Goal: Information Seeking & Learning: Learn about a topic

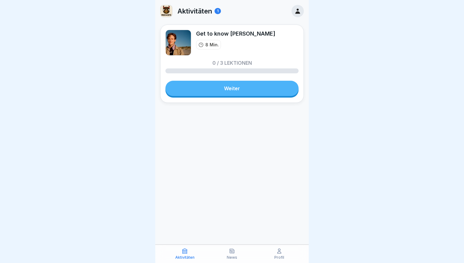
click at [236, 88] on link "Weiter" at bounding box center [231, 88] width 133 height 15
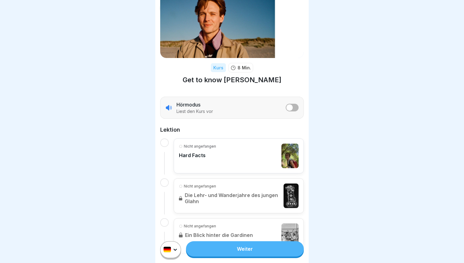
scroll to position [37, 0]
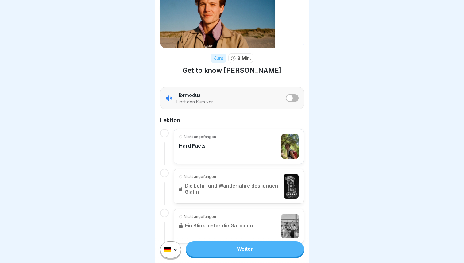
click at [215, 156] on div "Nicht angefangen Hard Facts" at bounding box center [239, 146] width 120 height 25
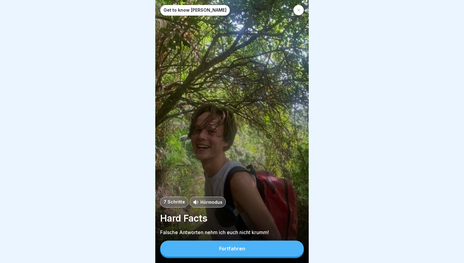
click at [234, 244] on button "Fortfahren" at bounding box center [232, 249] width 144 height 16
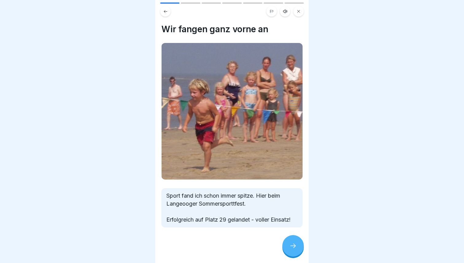
scroll to position [1, 0]
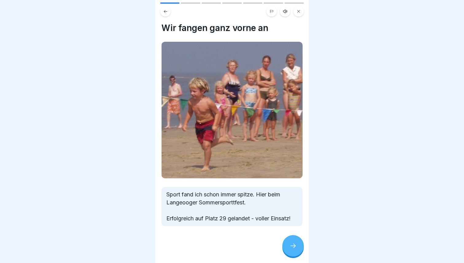
click at [292, 244] on icon at bounding box center [292, 245] width 7 height 7
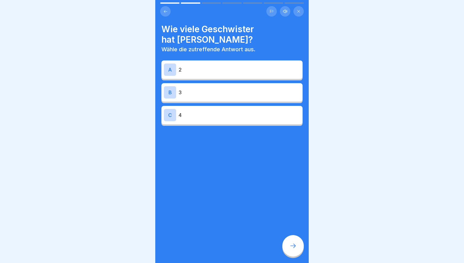
click at [222, 111] on p "4" at bounding box center [240, 114] width 122 height 7
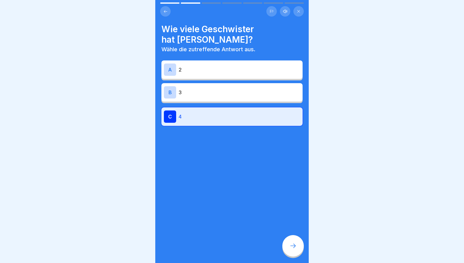
click at [288, 248] on div at bounding box center [292, 245] width 21 height 21
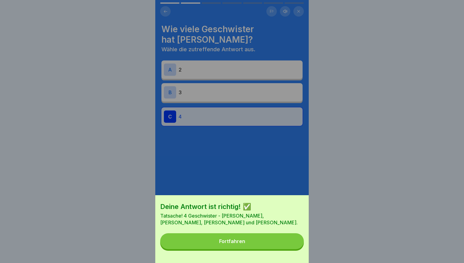
click at [273, 238] on button "Fortfahren" at bounding box center [232, 241] width 144 height 16
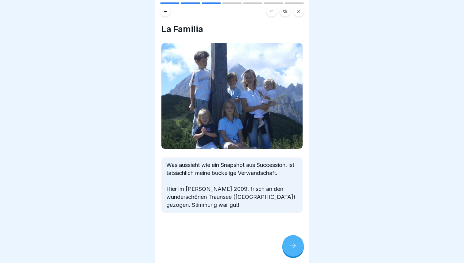
click at [288, 243] on div at bounding box center [292, 245] width 21 height 21
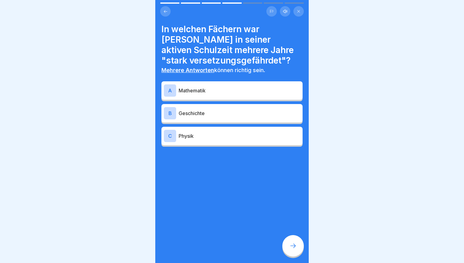
click at [217, 91] on p "Mathematik" at bounding box center [240, 90] width 122 height 7
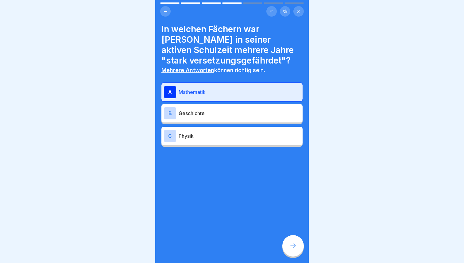
click at [194, 134] on p "Physik" at bounding box center [240, 135] width 122 height 7
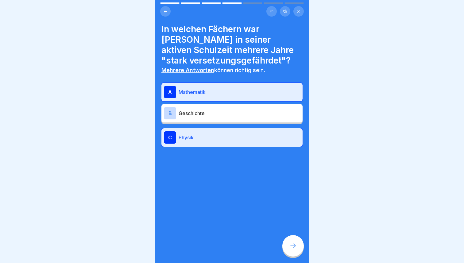
click at [288, 250] on div at bounding box center [292, 245] width 21 height 21
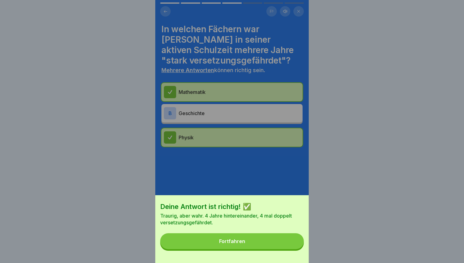
click at [269, 240] on button "Fortfahren" at bounding box center [232, 241] width 144 height 16
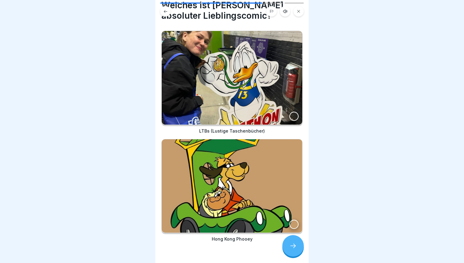
scroll to position [23, 0]
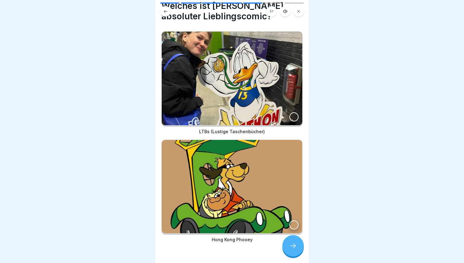
click at [292, 120] on div at bounding box center [293, 116] width 9 height 9
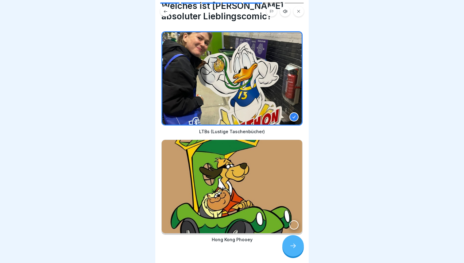
click at [292, 246] on icon at bounding box center [292, 245] width 7 height 7
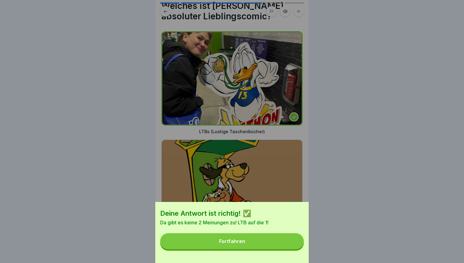
click at [272, 241] on button "Fortfahren" at bounding box center [232, 241] width 144 height 16
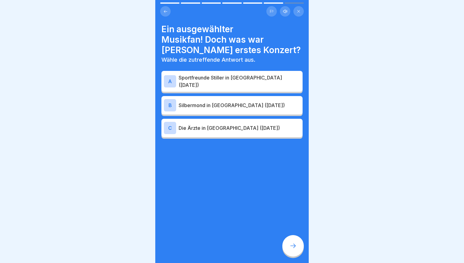
click at [268, 124] on p "Die Ärzte in [GEOGRAPHIC_DATA] ([DATE])" at bounding box center [240, 127] width 122 height 7
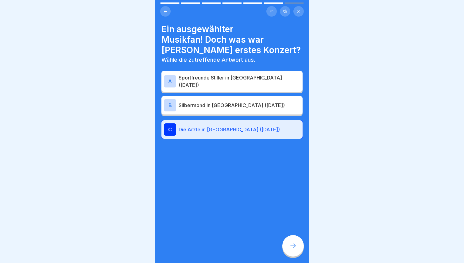
click at [292, 241] on div at bounding box center [292, 245] width 21 height 21
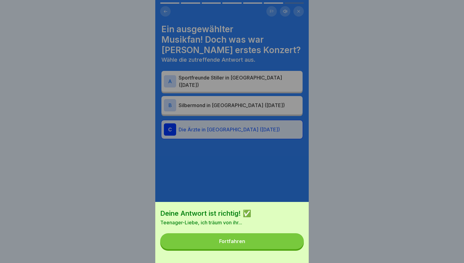
click at [276, 241] on button "Fortfahren" at bounding box center [232, 241] width 144 height 16
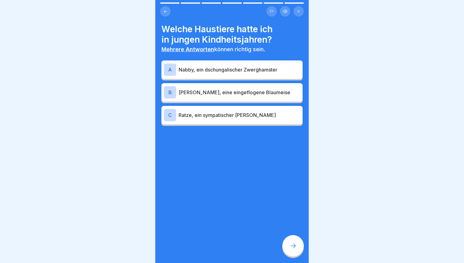
click at [270, 111] on p "Ratze, ein sympatischer [PERSON_NAME]" at bounding box center [240, 114] width 122 height 7
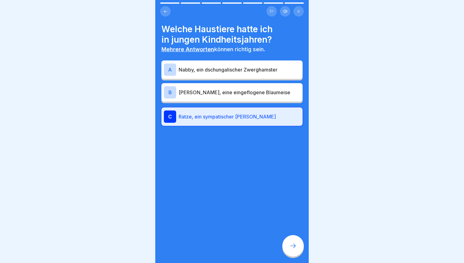
click at [294, 244] on icon at bounding box center [292, 245] width 7 height 7
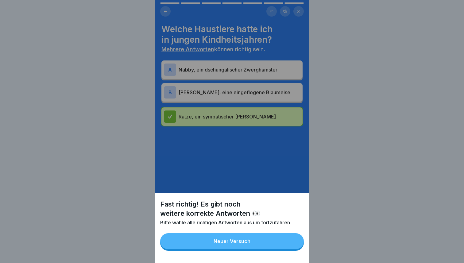
click at [249, 239] on div "Neuer Versuch" at bounding box center [232, 241] width 37 height 6
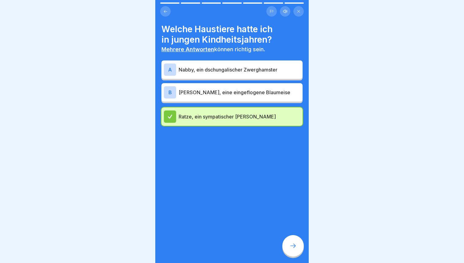
click at [275, 92] on p "[PERSON_NAME], eine eingeflogene Blaumeise" at bounding box center [240, 92] width 122 height 7
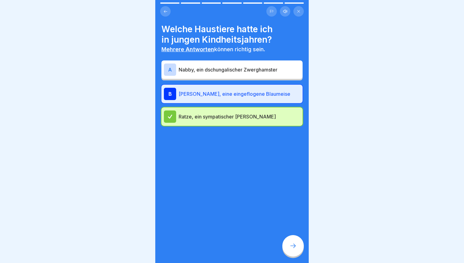
click at [288, 242] on div at bounding box center [292, 245] width 21 height 21
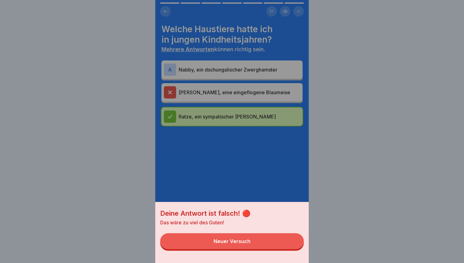
click at [267, 240] on button "Neuer Versuch" at bounding box center [232, 241] width 144 height 16
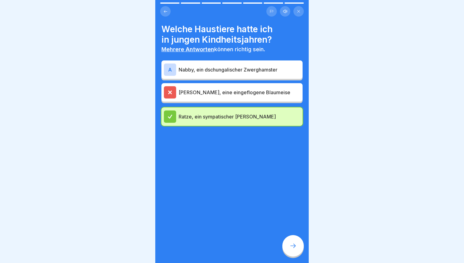
click at [298, 243] on div at bounding box center [292, 245] width 21 height 21
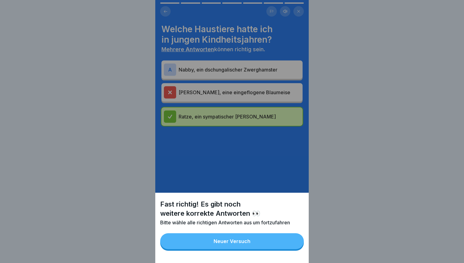
click at [277, 239] on button "Neuer Versuch" at bounding box center [232, 241] width 144 height 16
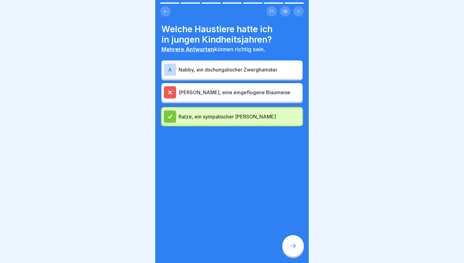
click at [229, 63] on div "A Nabby, ein dschungalischer Zwerghamster" at bounding box center [231, 69] width 141 height 18
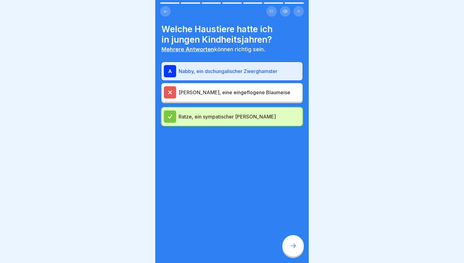
click at [226, 88] on div "[PERSON_NAME], eine eingeflogene Blaumeise" at bounding box center [232, 92] width 136 height 12
click at [170, 90] on icon at bounding box center [170, 93] width 6 height 6
click at [288, 246] on div at bounding box center [292, 245] width 21 height 21
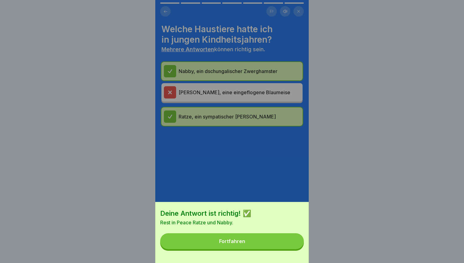
click at [273, 238] on button "Fortfahren" at bounding box center [232, 241] width 144 height 16
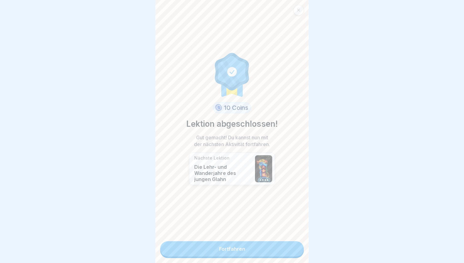
click at [232, 248] on link "Fortfahren" at bounding box center [232, 248] width 144 height 15
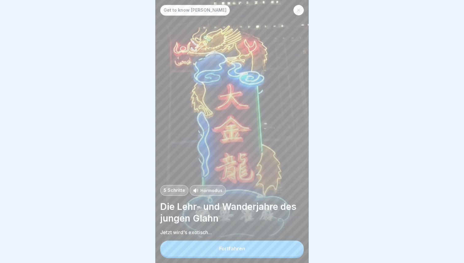
click at [236, 247] on div "Fortfahren" at bounding box center [232, 249] width 26 height 6
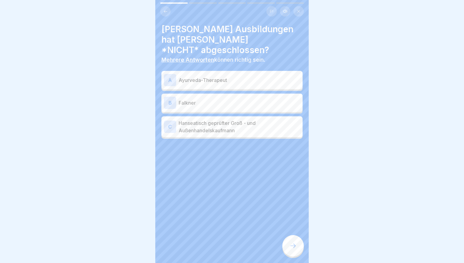
click at [240, 76] on p "Ayurveda-Therapeut" at bounding box center [240, 79] width 122 height 7
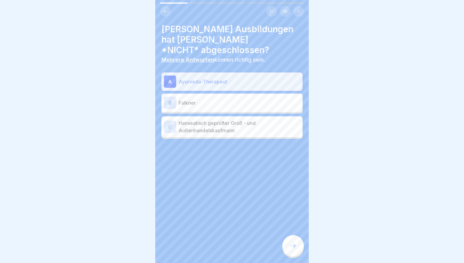
click at [294, 246] on icon at bounding box center [292, 245] width 7 height 7
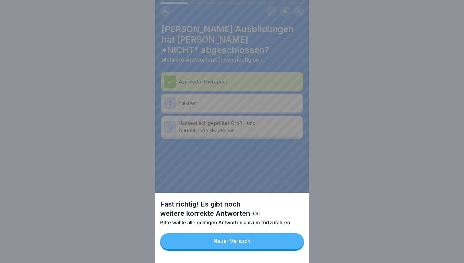
click at [280, 240] on button "Neuer Versuch" at bounding box center [232, 241] width 144 height 16
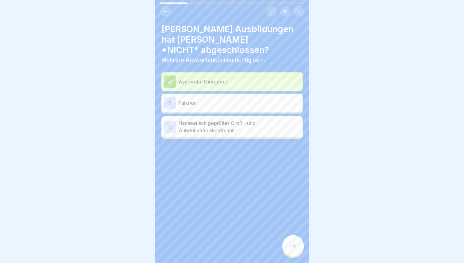
click at [251, 97] on div "[PERSON_NAME]" at bounding box center [232, 103] width 136 height 12
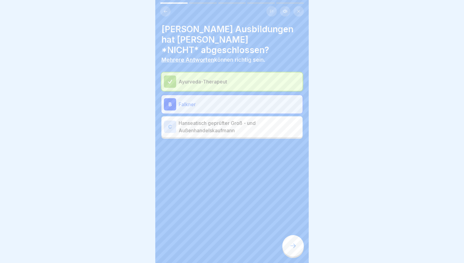
click at [288, 243] on div at bounding box center [292, 245] width 21 height 21
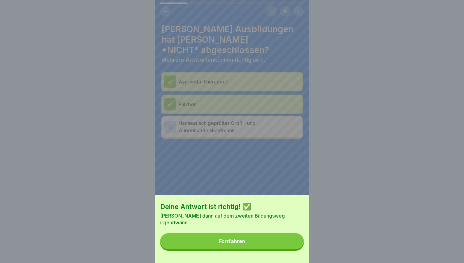
click at [248, 236] on button "Fortfahren" at bounding box center [232, 241] width 144 height 16
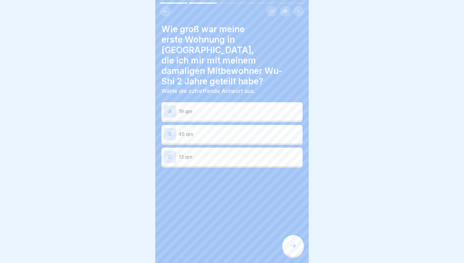
click at [216, 108] on p "19 qm" at bounding box center [240, 111] width 122 height 7
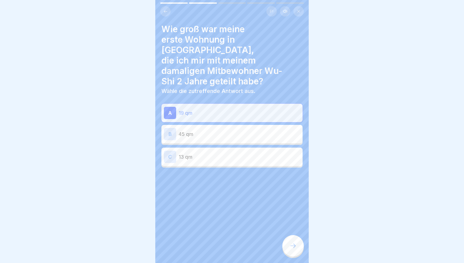
click at [290, 245] on icon at bounding box center [292, 245] width 7 height 7
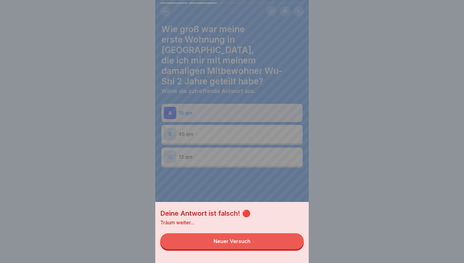
click at [266, 241] on button "Neuer Versuch" at bounding box center [232, 241] width 144 height 16
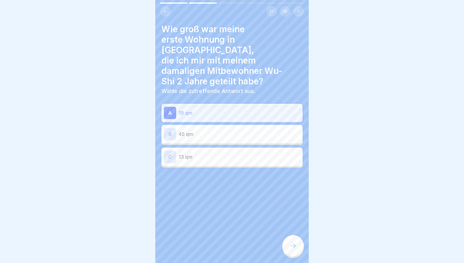
click at [240, 153] on p "13 qm" at bounding box center [240, 156] width 122 height 7
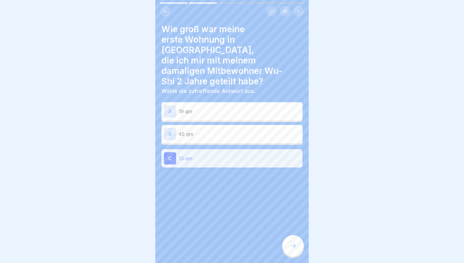
click at [291, 243] on icon at bounding box center [292, 245] width 7 height 7
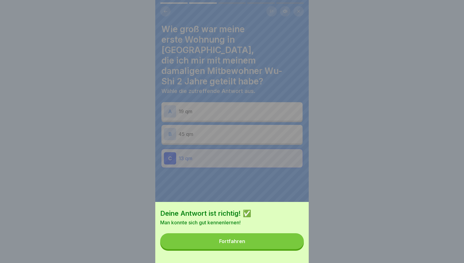
click at [270, 237] on button "Fortfahren" at bounding box center [232, 241] width 144 height 16
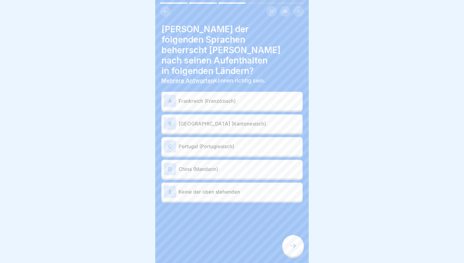
click at [240, 96] on div "A [GEOGRAPHIC_DATA] (Französisch)" at bounding box center [232, 101] width 136 height 12
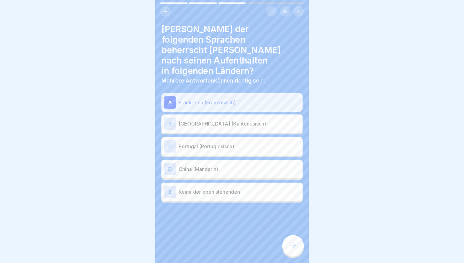
click at [240, 120] on p "[GEOGRAPHIC_DATA] (Kantonesisch)" at bounding box center [240, 123] width 122 height 7
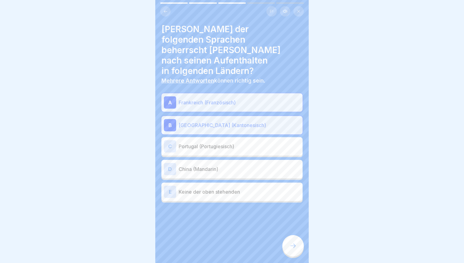
click at [292, 250] on div at bounding box center [292, 245] width 21 height 21
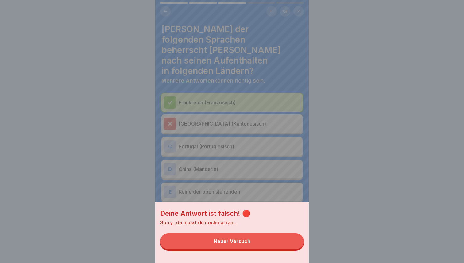
click at [265, 240] on button "Neuer Versuch" at bounding box center [232, 241] width 144 height 16
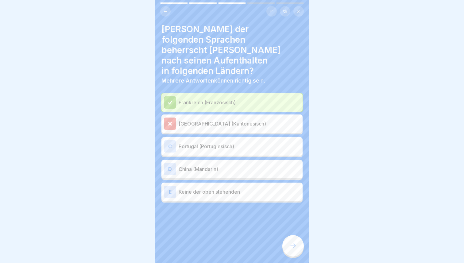
click at [229, 143] on p "Portugal (Portugiesisch)" at bounding box center [240, 146] width 122 height 7
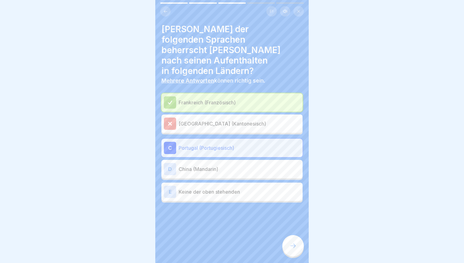
click at [293, 243] on icon at bounding box center [292, 245] width 7 height 7
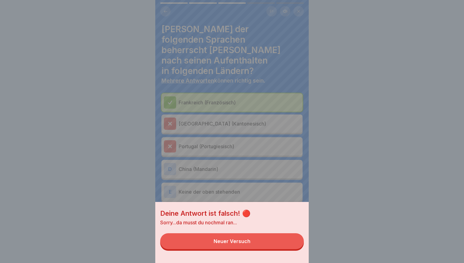
click at [268, 237] on button "Neuer Versuch" at bounding box center [232, 241] width 144 height 16
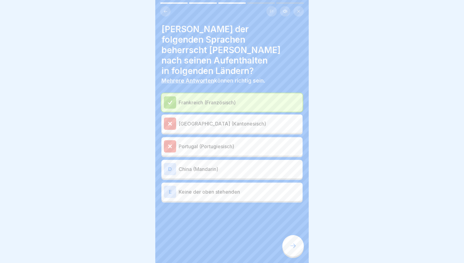
click at [247, 163] on div "D China (Mandarin)" at bounding box center [232, 169] width 136 height 12
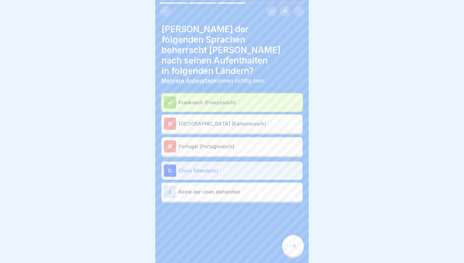
click at [293, 243] on div at bounding box center [292, 245] width 21 height 21
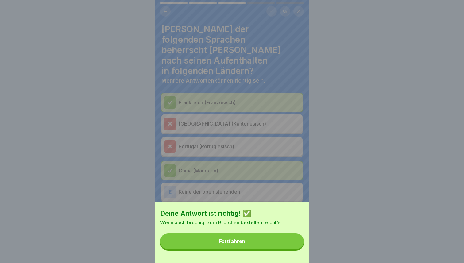
click at [278, 239] on button "Fortfahren" at bounding box center [232, 241] width 144 height 16
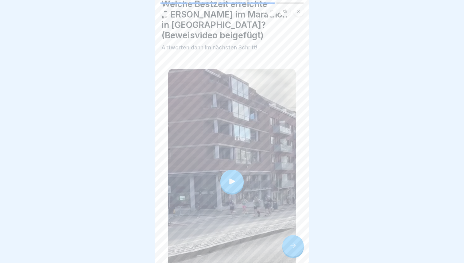
scroll to position [25, 0]
click at [245, 166] on div at bounding box center [232, 181] width 128 height 226
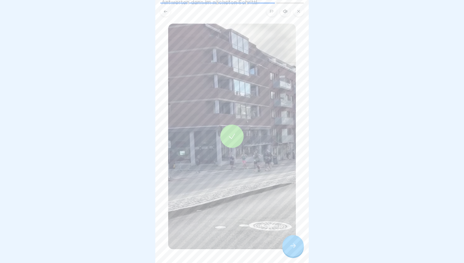
scroll to position [83, 0]
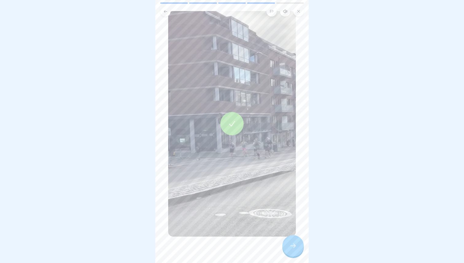
click at [289, 244] on icon at bounding box center [292, 245] width 7 height 7
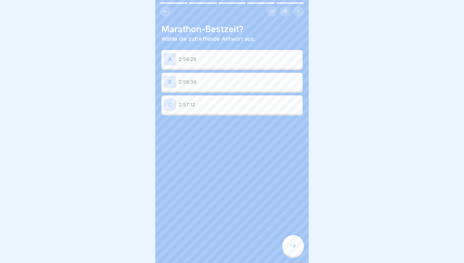
click at [228, 57] on p "2:56:28" at bounding box center [240, 59] width 122 height 7
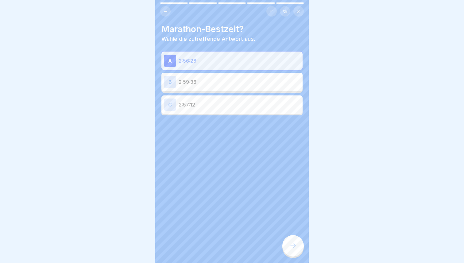
click at [294, 249] on icon at bounding box center [292, 245] width 7 height 7
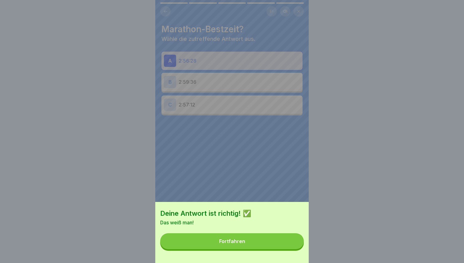
click at [272, 238] on button "Fortfahren" at bounding box center [232, 241] width 144 height 16
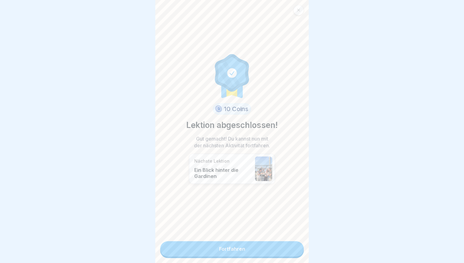
click at [252, 243] on link "Fortfahren" at bounding box center [232, 248] width 144 height 15
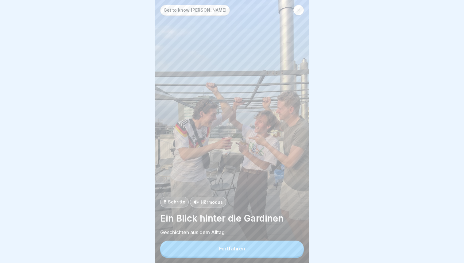
click at [248, 249] on button "Fortfahren" at bounding box center [232, 249] width 144 height 16
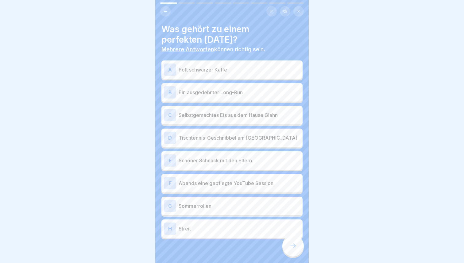
scroll to position [7, 0]
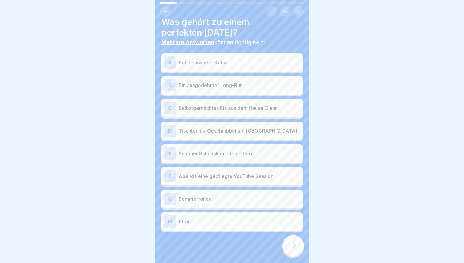
click at [246, 90] on div "B Ein ausgedehnter Long-Run" at bounding box center [232, 85] width 136 height 12
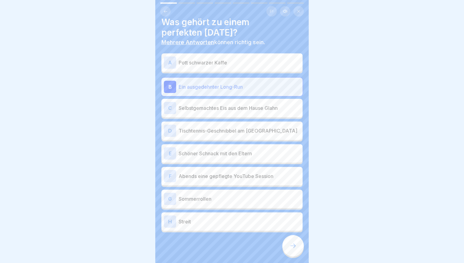
click at [237, 103] on div "C Selbstgemachtes Eis aus dem Hause Glahn" at bounding box center [232, 108] width 136 height 12
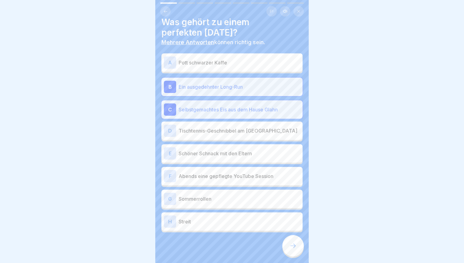
scroll to position [13, 0]
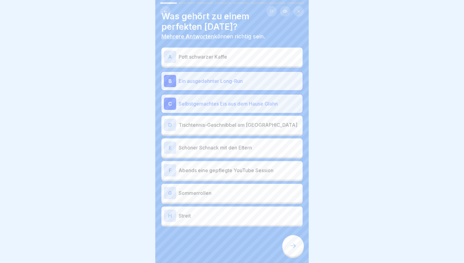
click at [227, 145] on p "Schöner Schnack mit den Eltern" at bounding box center [240, 147] width 122 height 7
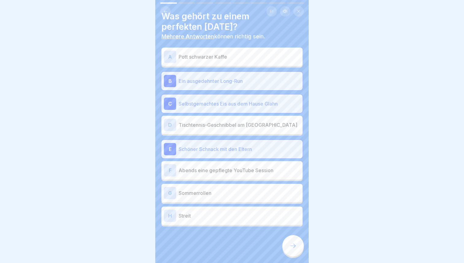
click at [253, 123] on p "Tischtennis-Geschnibbel am [GEOGRAPHIC_DATA]" at bounding box center [240, 124] width 122 height 7
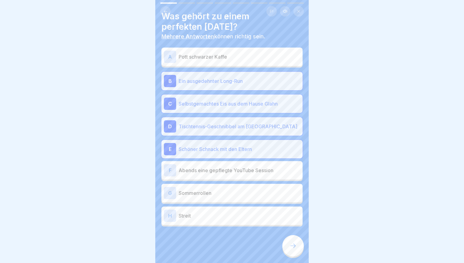
click at [290, 243] on icon at bounding box center [292, 245] width 7 height 7
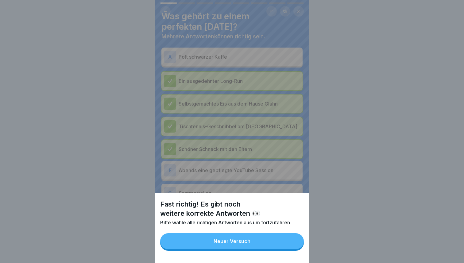
click at [275, 241] on button "Neuer Versuch" at bounding box center [232, 241] width 144 height 16
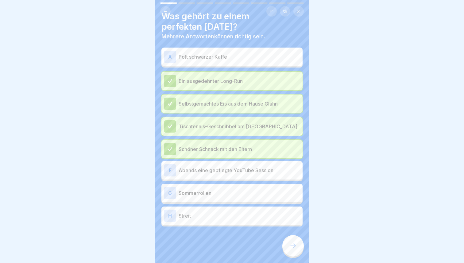
click at [239, 195] on p "Sommerrollen" at bounding box center [240, 192] width 122 height 7
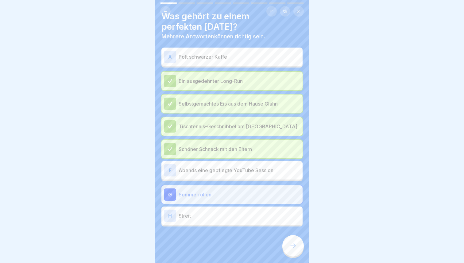
click at [251, 166] on div "F Abends eine gepflegte YouTube Session" at bounding box center [232, 170] width 136 height 12
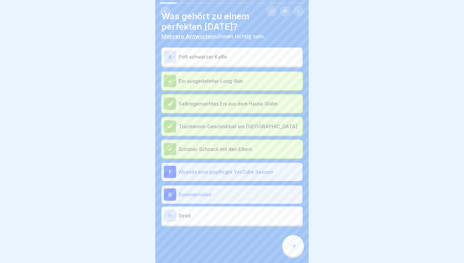
click at [261, 54] on p "Pott schwarzer Kaffe" at bounding box center [240, 56] width 122 height 7
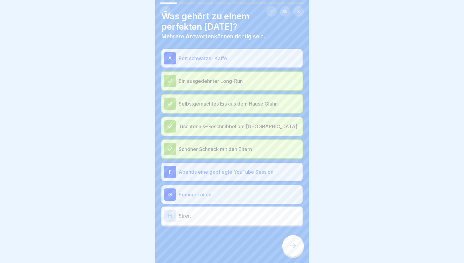
click at [286, 240] on div at bounding box center [292, 245] width 21 height 21
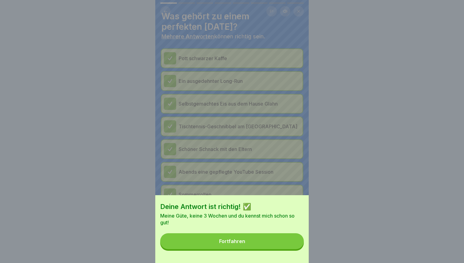
click at [277, 238] on button "Fortfahren" at bounding box center [232, 241] width 144 height 16
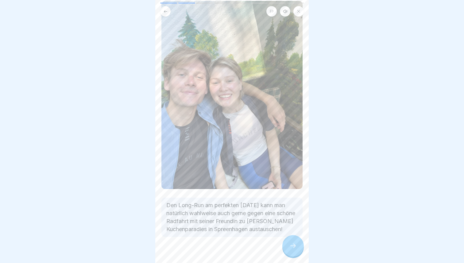
scroll to position [37, 0]
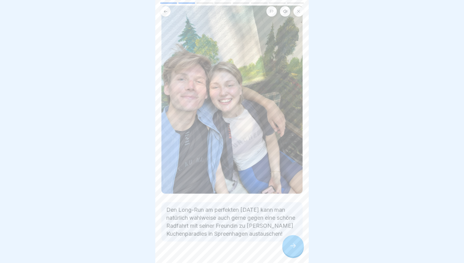
click at [290, 242] on div at bounding box center [292, 245] width 21 height 21
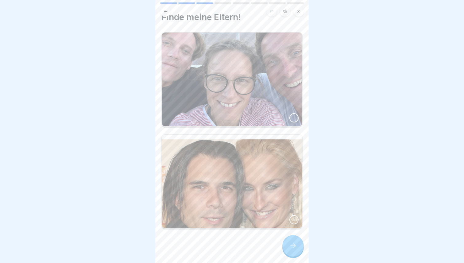
scroll to position [15, 0]
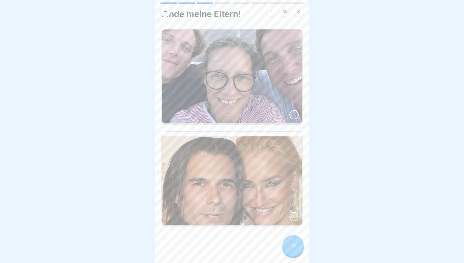
click at [296, 115] on div at bounding box center [293, 114] width 9 height 9
click at [290, 240] on div at bounding box center [292, 245] width 21 height 21
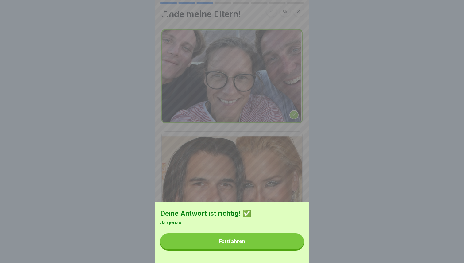
click at [245, 238] on button "Fortfahren" at bounding box center [232, 241] width 144 height 16
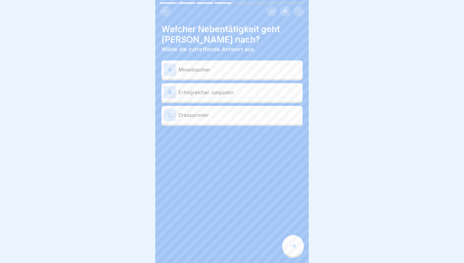
click at [223, 93] on p "Erfolgreicher Jungautor" at bounding box center [240, 92] width 122 height 7
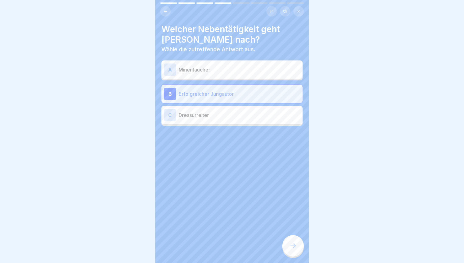
click at [294, 247] on icon at bounding box center [292, 245] width 7 height 7
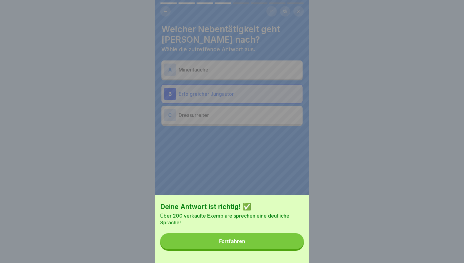
click at [266, 238] on button "Fortfahren" at bounding box center [232, 241] width 144 height 16
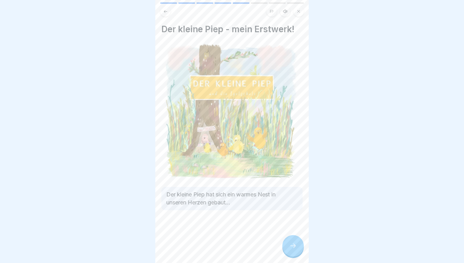
click at [292, 246] on icon at bounding box center [292, 245] width 7 height 7
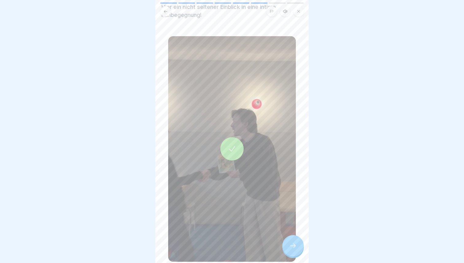
scroll to position [35, 0]
click at [244, 141] on div at bounding box center [232, 149] width 128 height 226
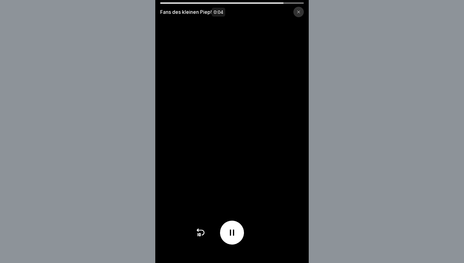
click at [301, 14] on div at bounding box center [298, 12] width 10 height 10
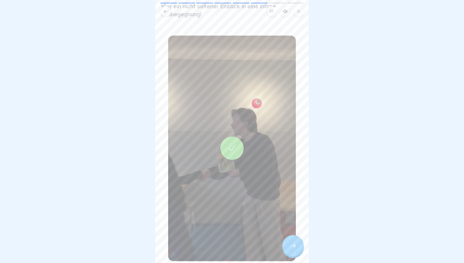
scroll to position [70, 0]
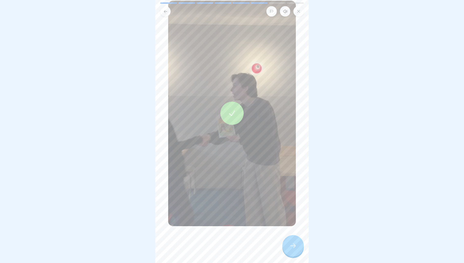
click at [289, 245] on div at bounding box center [292, 245] width 21 height 21
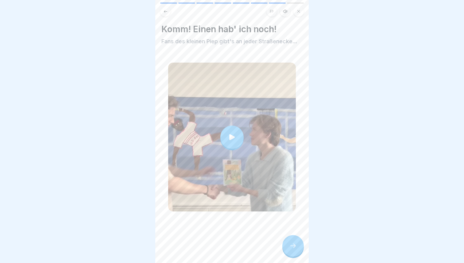
click at [239, 133] on div at bounding box center [231, 137] width 23 height 23
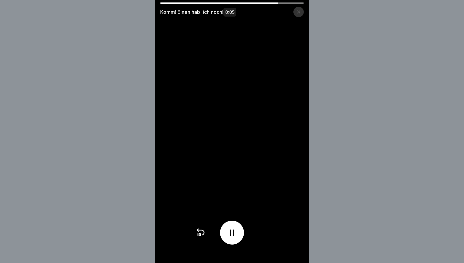
click at [303, 15] on div "Komm! Einen hab' ich noch! 0:05" at bounding box center [232, 12] width 144 height 10
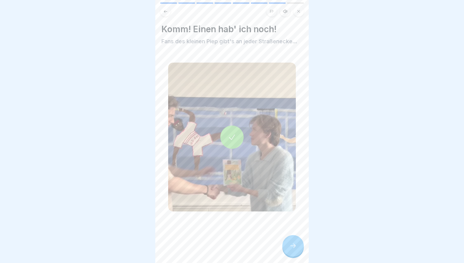
click at [292, 246] on icon at bounding box center [292, 245] width 7 height 7
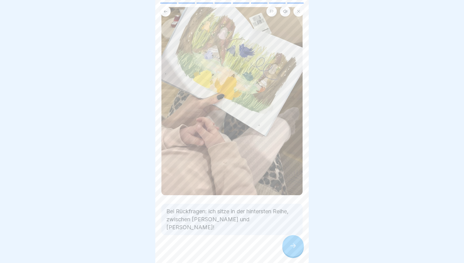
scroll to position [37, 0]
click at [285, 244] on div at bounding box center [292, 245] width 21 height 21
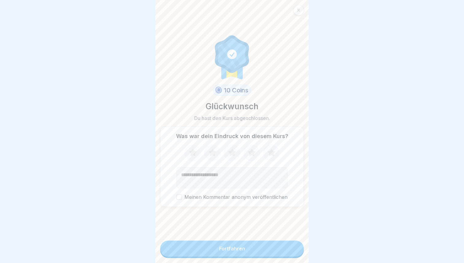
click at [231, 153] on icon at bounding box center [232, 153] width 8 height 8
click at [214, 250] on button "Fortfahren" at bounding box center [232, 249] width 144 height 16
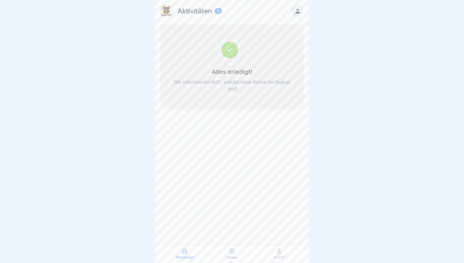
click at [272, 250] on div "Profil" at bounding box center [279, 254] width 44 height 12
